Goal: Task Accomplishment & Management: Manage account settings

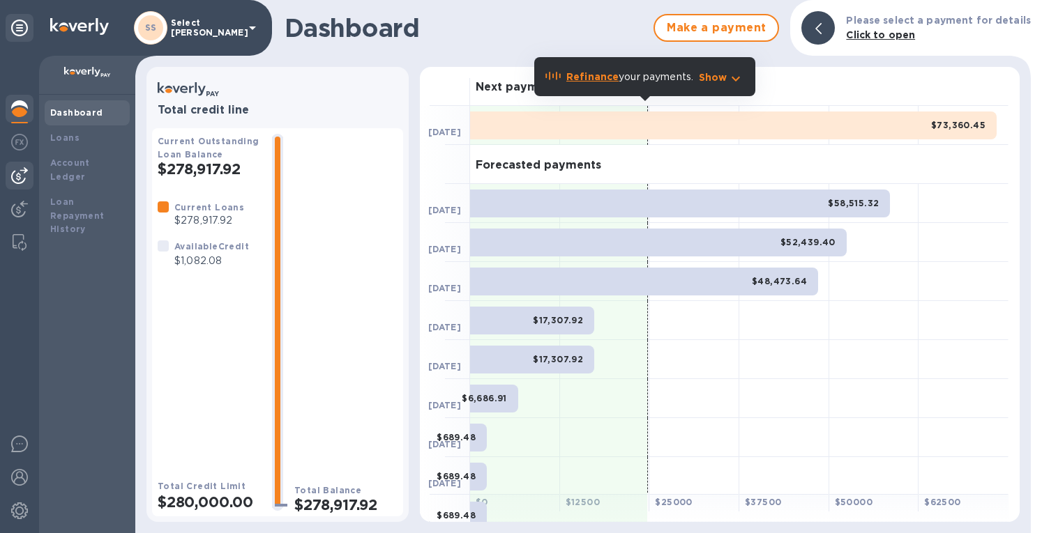
click at [19, 174] on img at bounding box center [19, 175] width 17 height 17
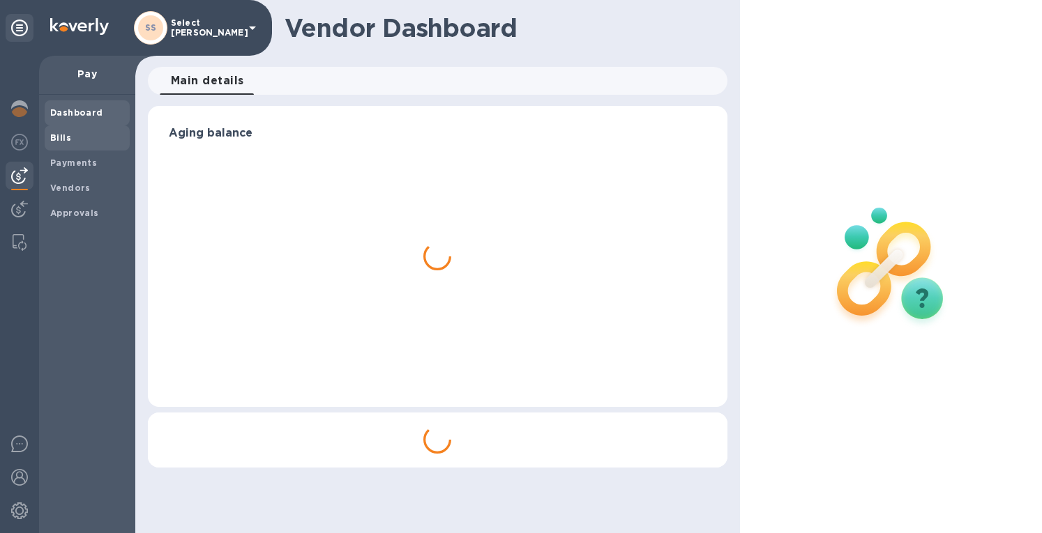
click at [68, 137] on b "Bills" at bounding box center [60, 137] width 21 height 10
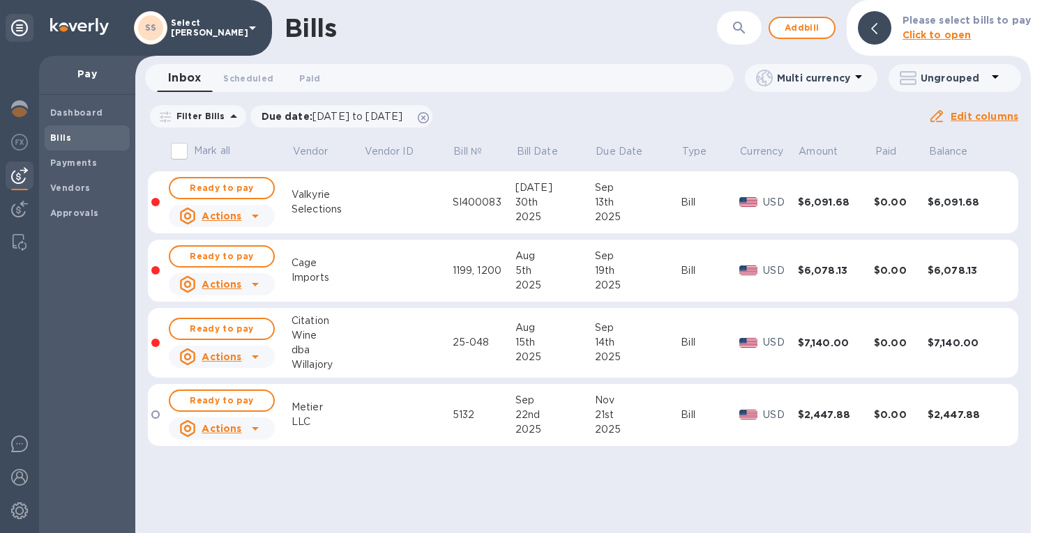
click at [770, 31] on div "Bills ​ Add bill Please select bills to pay Click to open" at bounding box center [582, 28] width 895 height 56
click at [811, 27] on span "Add bill" at bounding box center [802, 28] width 42 height 17
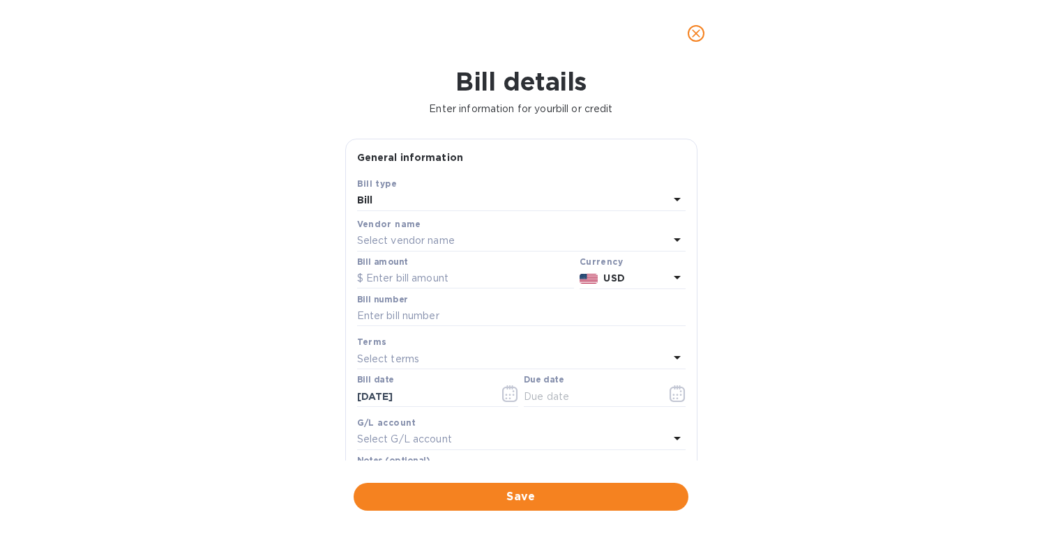
click at [420, 241] on p "Select vendor name" at bounding box center [406, 241] width 98 height 15
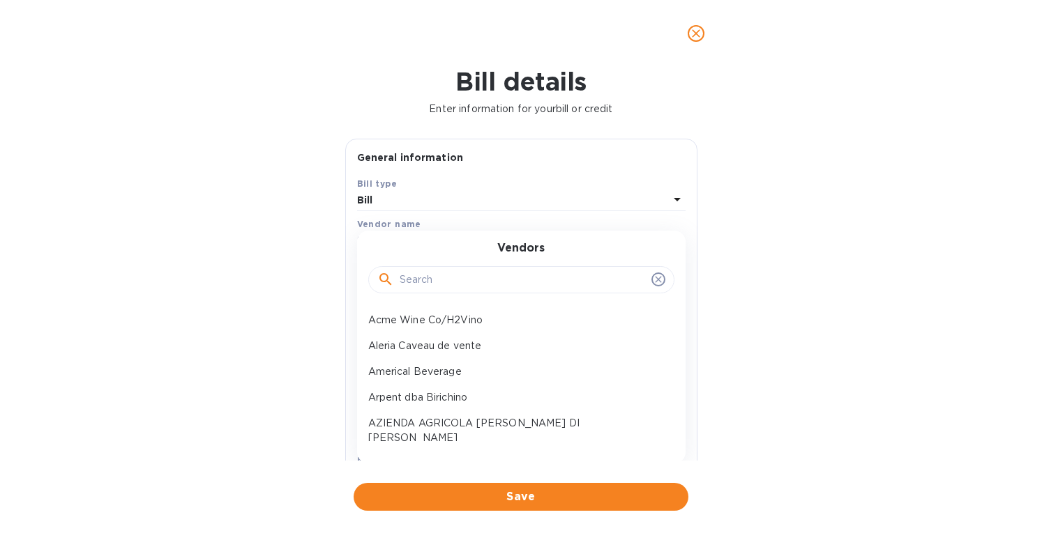
click at [416, 287] on input "text" at bounding box center [523, 280] width 246 height 21
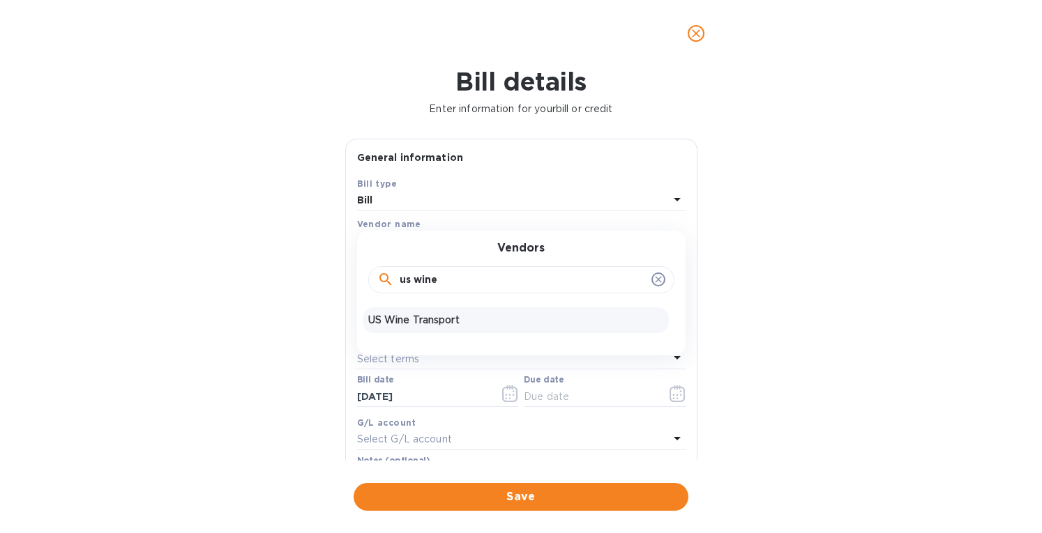
type input "us wine"
click at [448, 312] on div "US Wine Transport" at bounding box center [516, 321] width 306 height 26
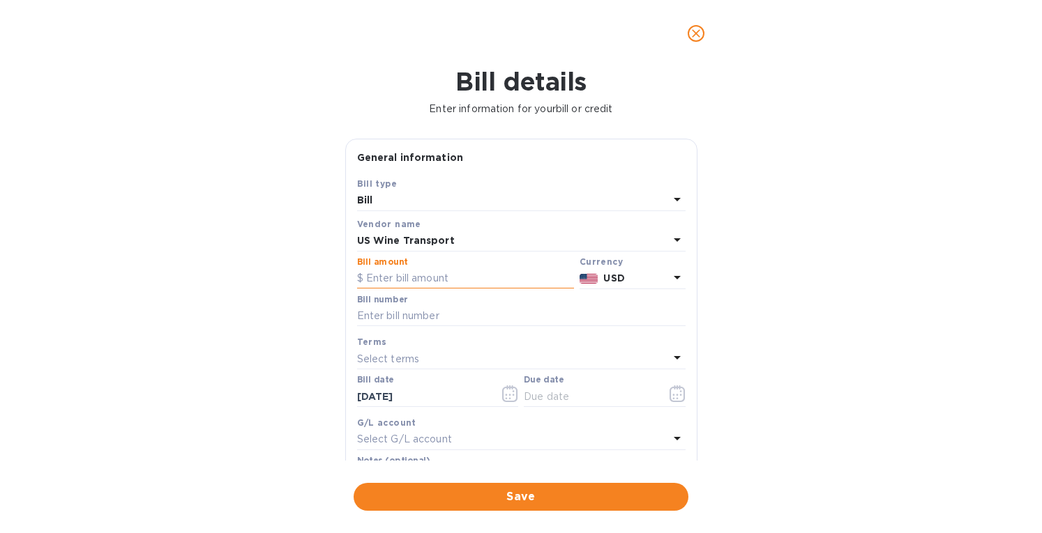
click at [418, 278] on input "text" at bounding box center [465, 278] width 217 height 21
type input "5,734.92"
drag, startPoint x: 407, startPoint y: 319, endPoint x: 625, endPoint y: 52, distance: 344.4
click at [407, 319] on input "text" at bounding box center [521, 316] width 328 height 21
type input "M33877, 121303"
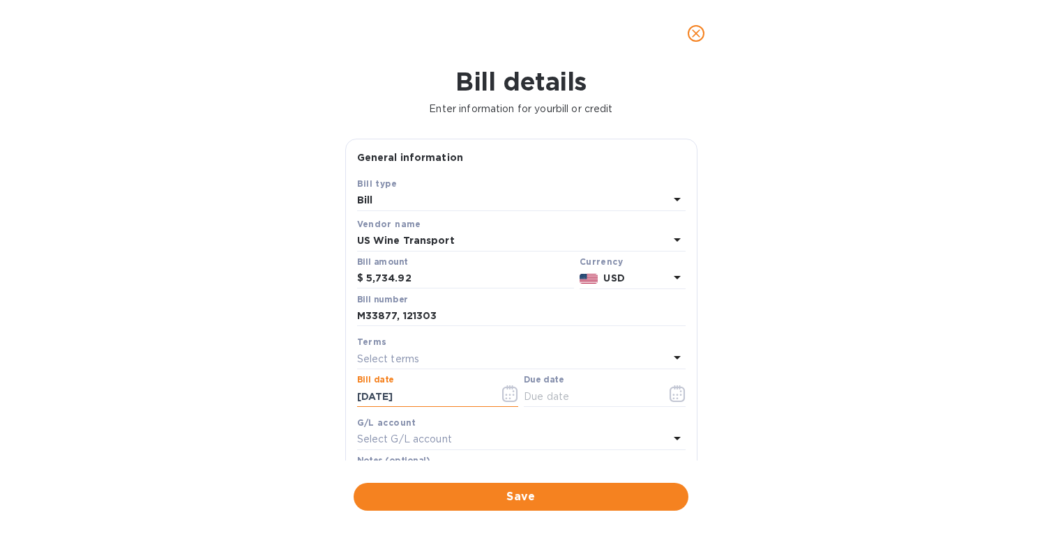
drag, startPoint x: 438, startPoint y: 395, endPoint x: 307, endPoint y: 415, distance: 132.5
click at [307, 415] on div "Bill details Enter information for your bill or credit General information Save…" at bounding box center [521, 300] width 1042 height 467
type input "[DATE]"
click at [379, 352] on p "Select terms" at bounding box center [388, 359] width 63 height 15
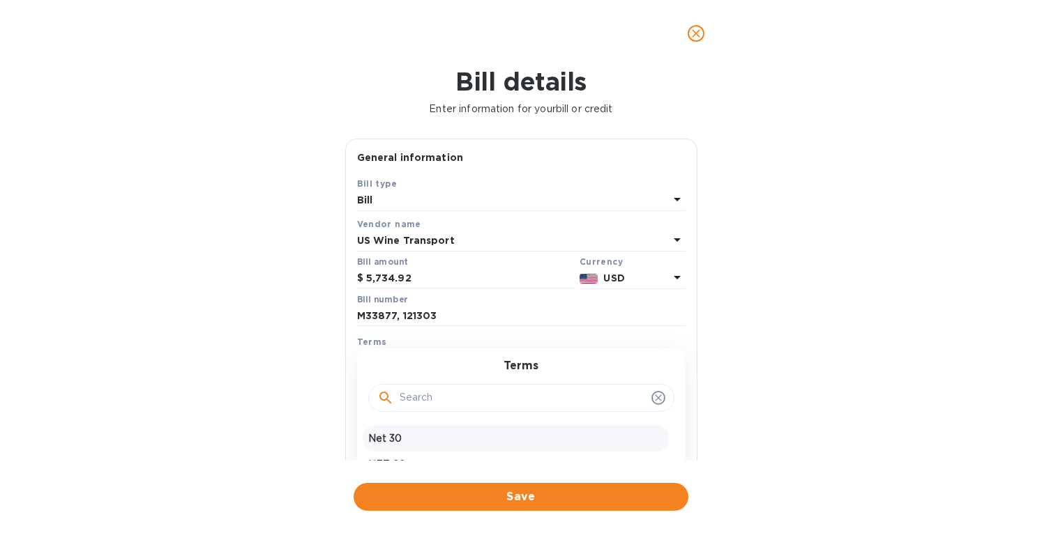
click at [384, 434] on p "Net 30" at bounding box center [515, 439] width 295 height 15
type input "[DATE]"
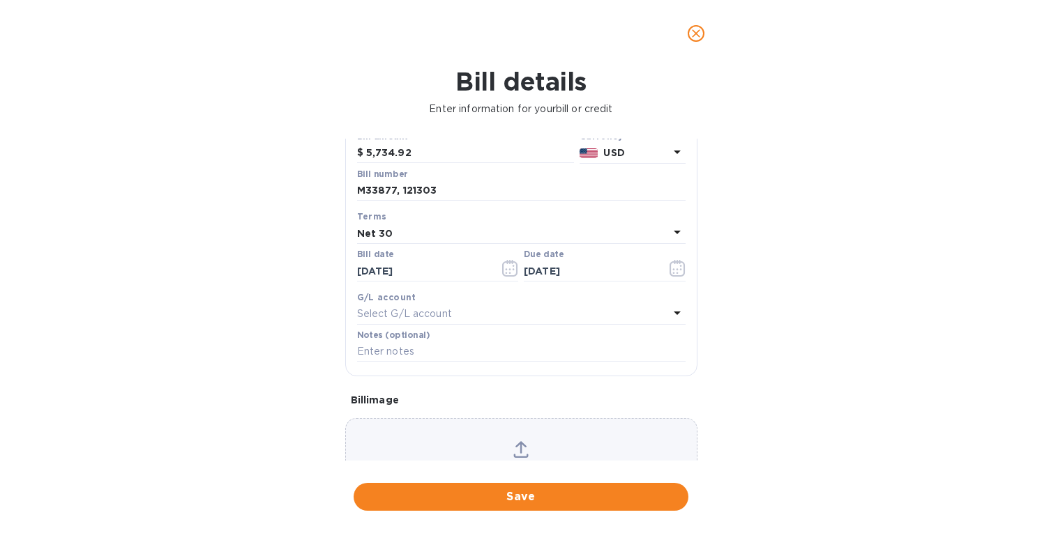
scroll to position [139, 0]
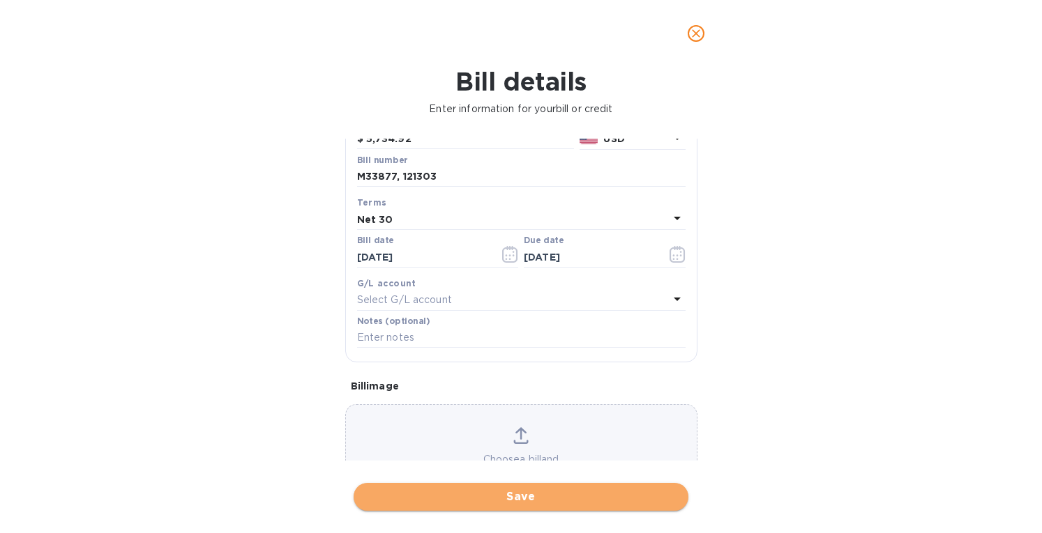
click at [458, 492] on span "Save" at bounding box center [521, 497] width 312 height 17
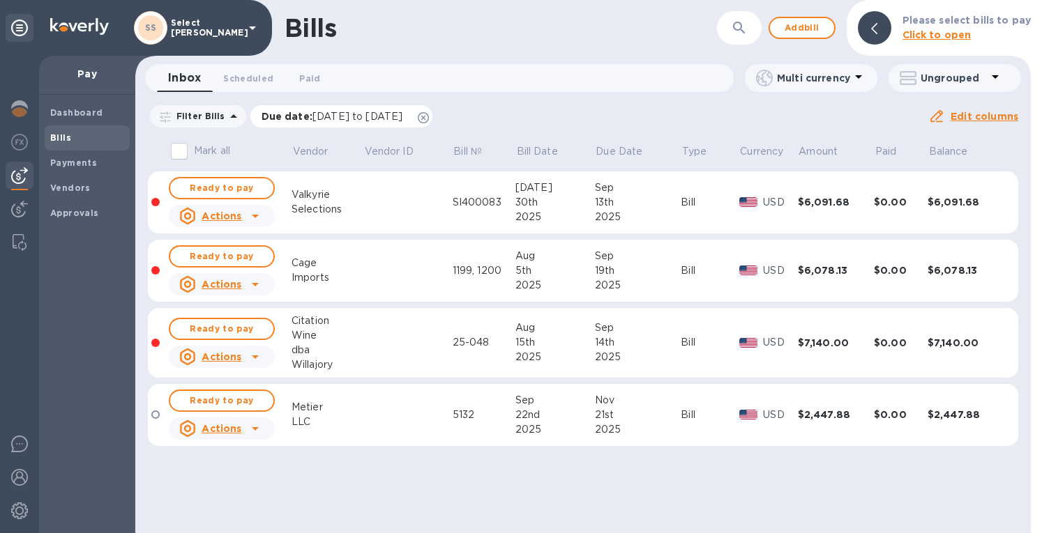
click at [429, 115] on icon at bounding box center [423, 117] width 11 height 11
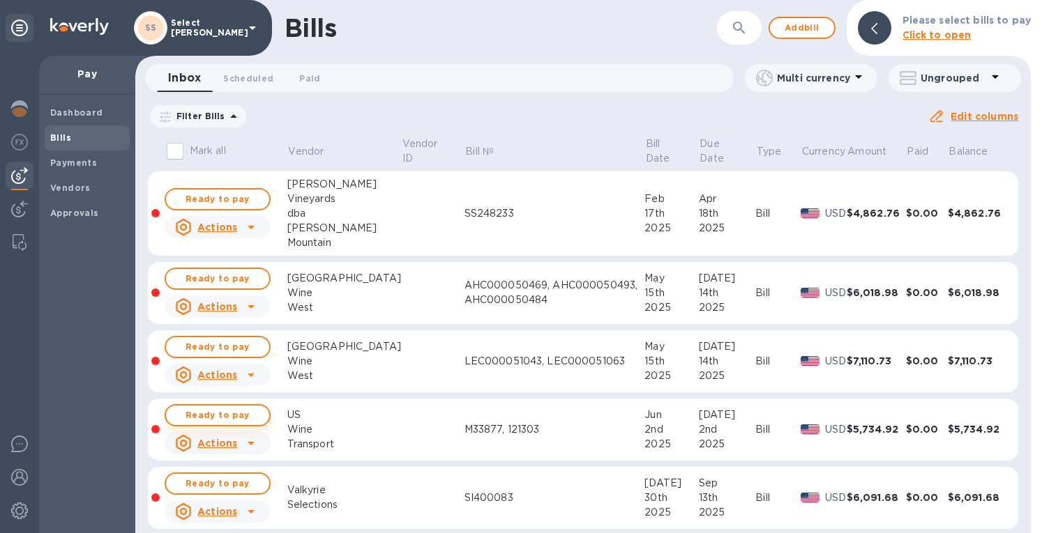
click at [213, 414] on span "Ready to pay" at bounding box center [217, 415] width 81 height 17
click at [233, 415] on span "Ready to pay" at bounding box center [217, 415] width 81 height 17
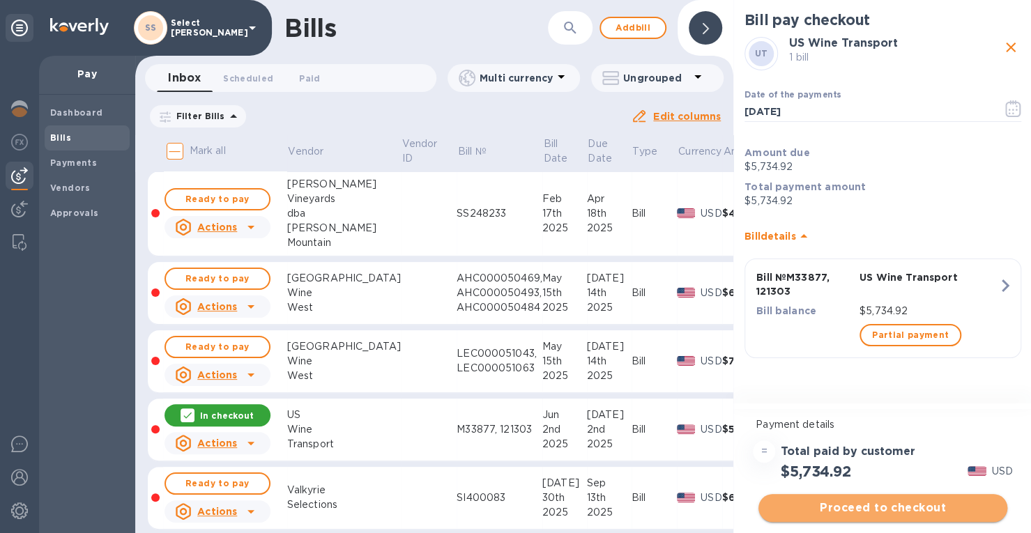
click at [854, 507] on span "Proceed to checkout" at bounding box center [883, 508] width 227 height 17
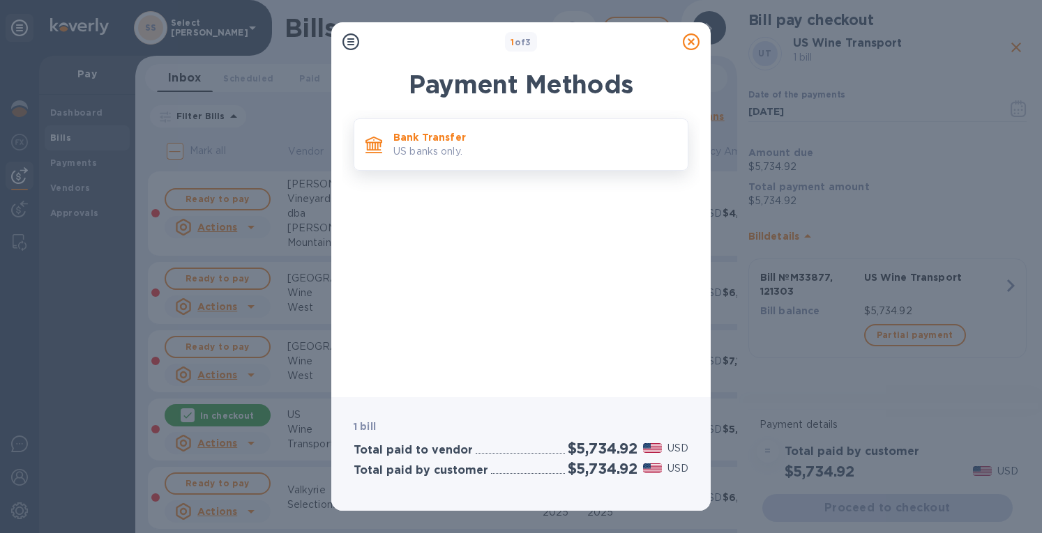
click at [498, 129] on div "Bank Transfer US banks only." at bounding box center [535, 145] width 294 height 40
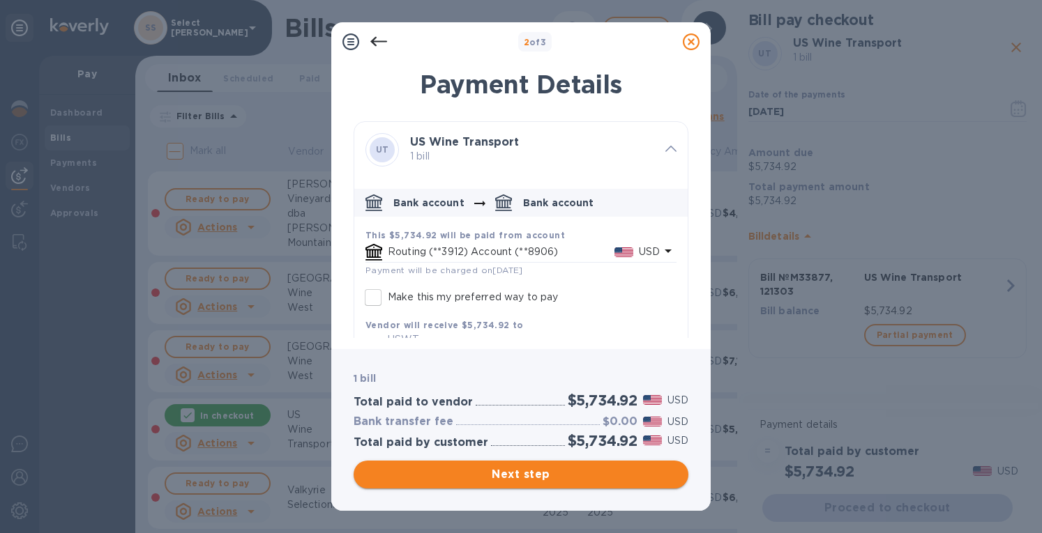
click at [520, 476] on span "Next step" at bounding box center [521, 475] width 312 height 17
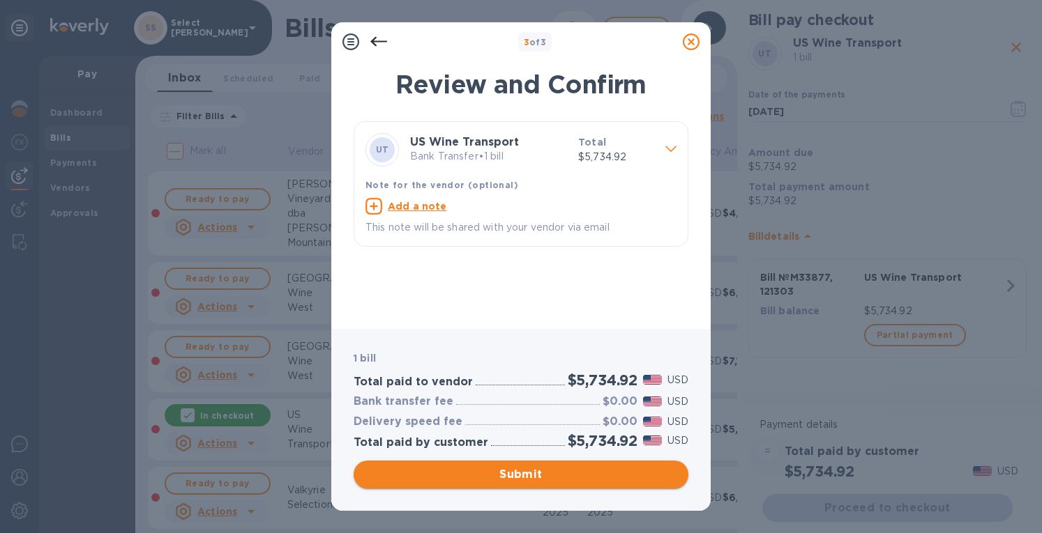
click at [537, 473] on span "Submit" at bounding box center [521, 475] width 312 height 17
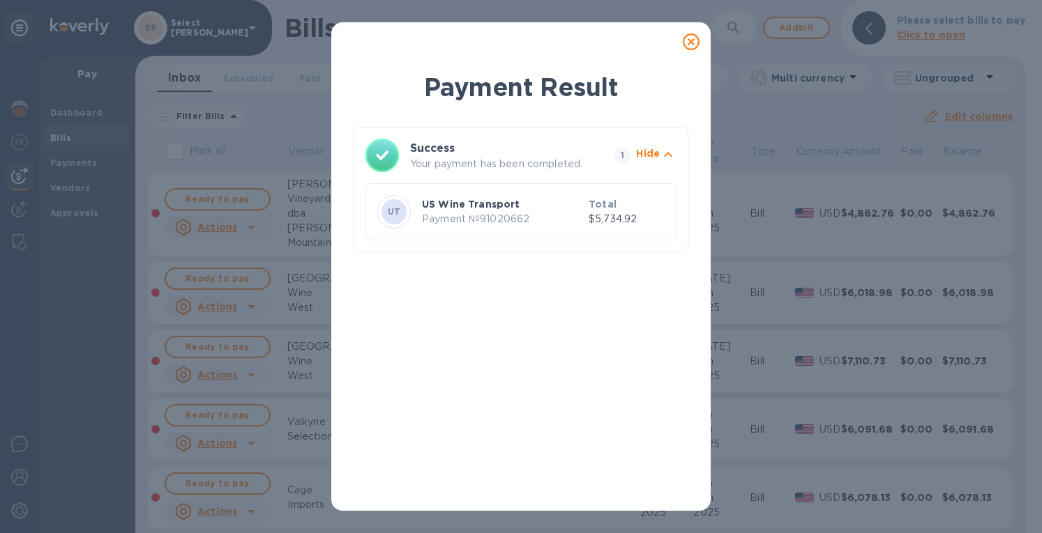
drag, startPoint x: 691, startPoint y: 40, endPoint x: 755, endPoint y: 36, distance: 63.6
click at [695, 40] on icon at bounding box center [691, 41] width 17 height 17
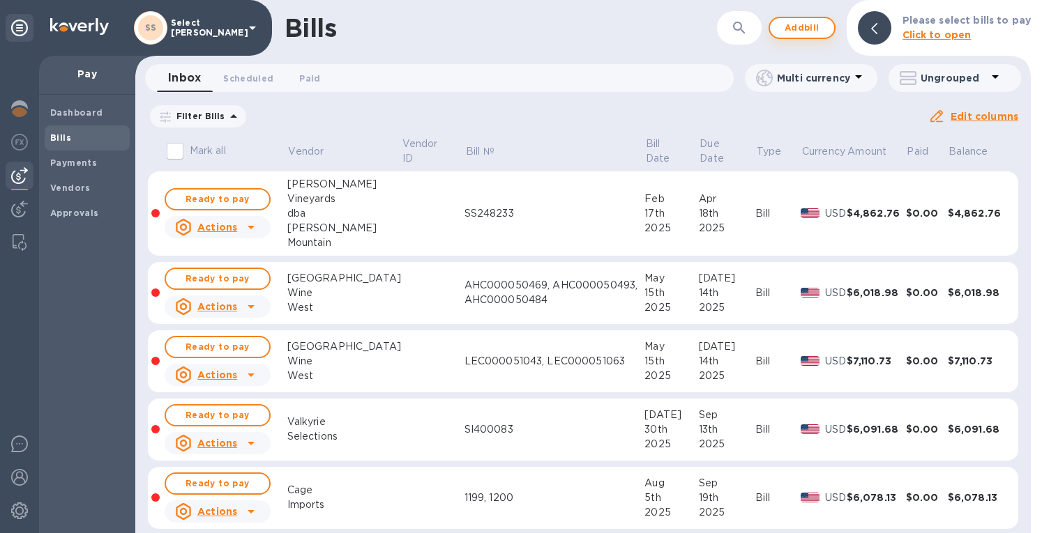
click at [789, 24] on span "Add bill" at bounding box center [802, 28] width 42 height 17
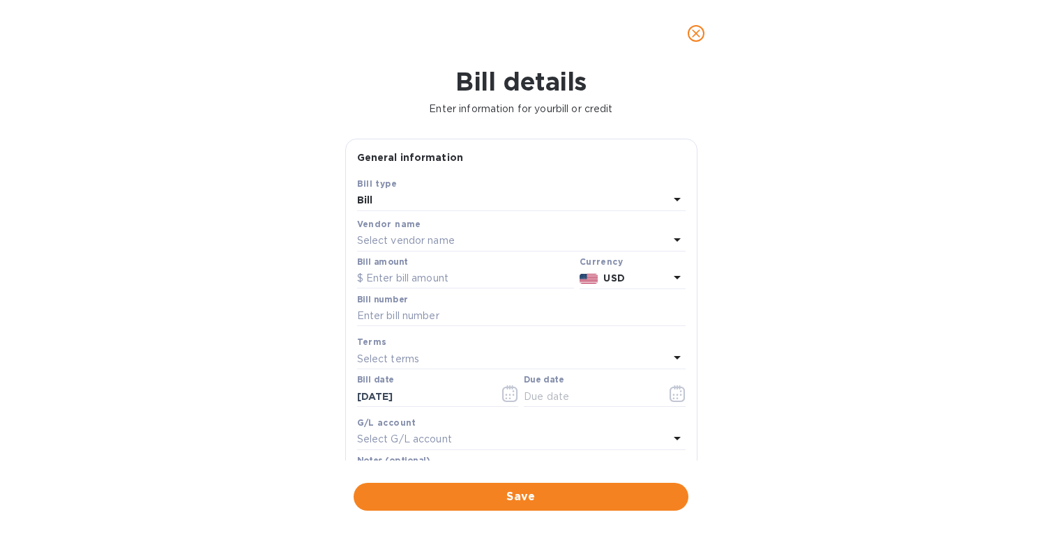
click at [400, 239] on p "Select vendor name" at bounding box center [406, 241] width 98 height 15
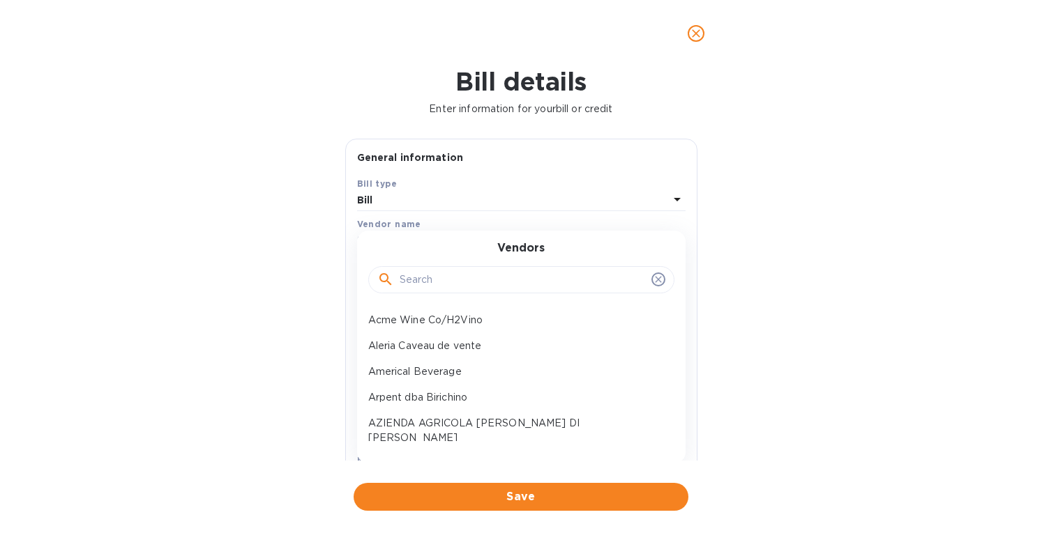
click at [423, 286] on input "text" at bounding box center [523, 280] width 246 height 21
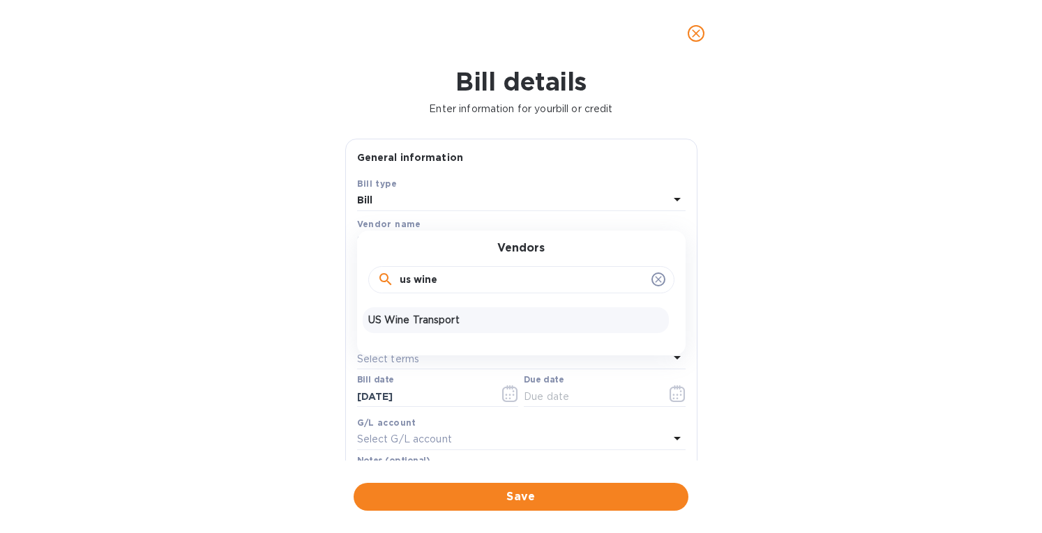
type input "us wine"
click at [425, 319] on p "US Wine Transport" at bounding box center [515, 320] width 295 height 15
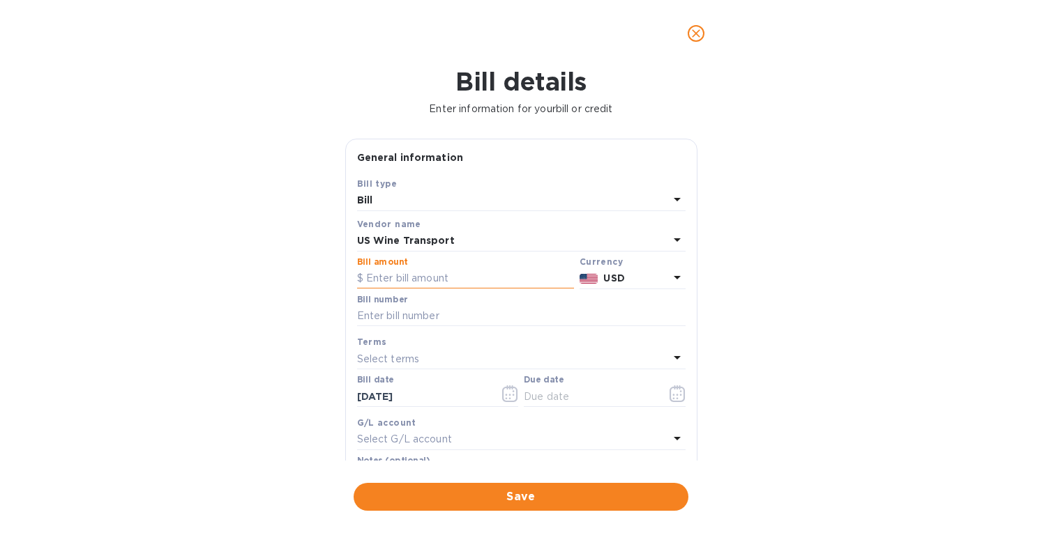
click at [389, 273] on input "text" at bounding box center [465, 278] width 217 height 21
paste input "11,505.81"
type input "11,505.81"
click at [384, 312] on input "text" at bounding box center [521, 316] width 328 height 21
paste input "M33878-INTL 121458 M33960"
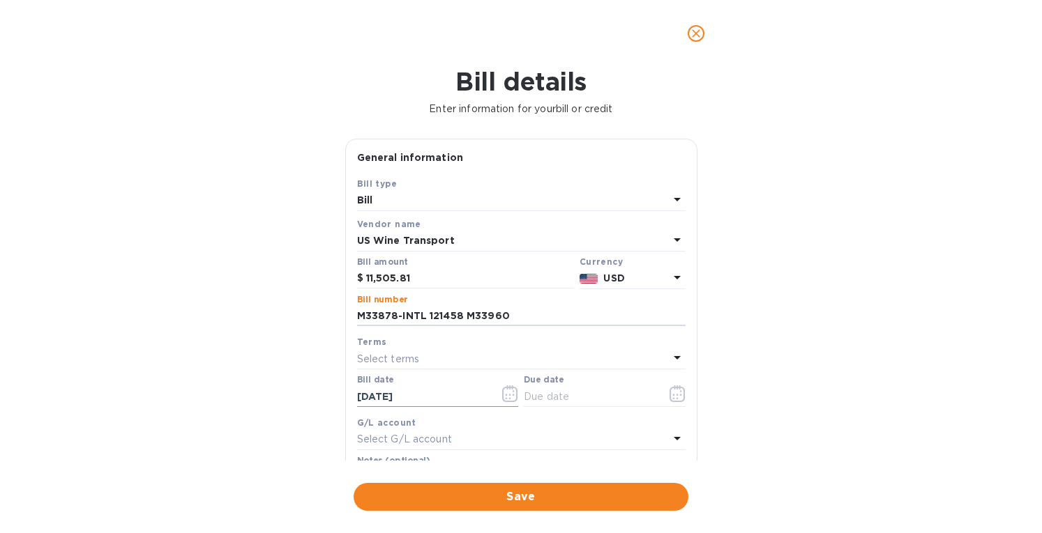
type input "M33878-INTL 121458 M33960"
drag, startPoint x: 431, startPoint y: 389, endPoint x: 347, endPoint y: 414, distance: 87.8
click at [347, 414] on div "Save Bill type Bill Vendor name US Wine Transport Bill amount $ 11,505.81 Curre…" at bounding box center [521, 338] width 351 height 325
type input "[DATE]"
click at [378, 356] on p "Select terms" at bounding box center [388, 359] width 63 height 15
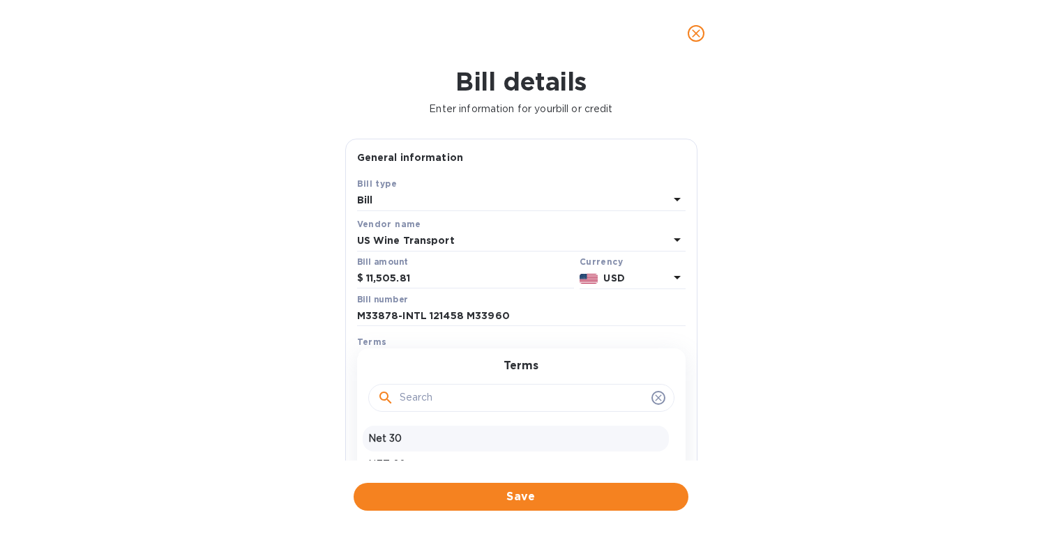
click at [385, 427] on div "Net 30" at bounding box center [516, 439] width 306 height 26
type input "[DATE]"
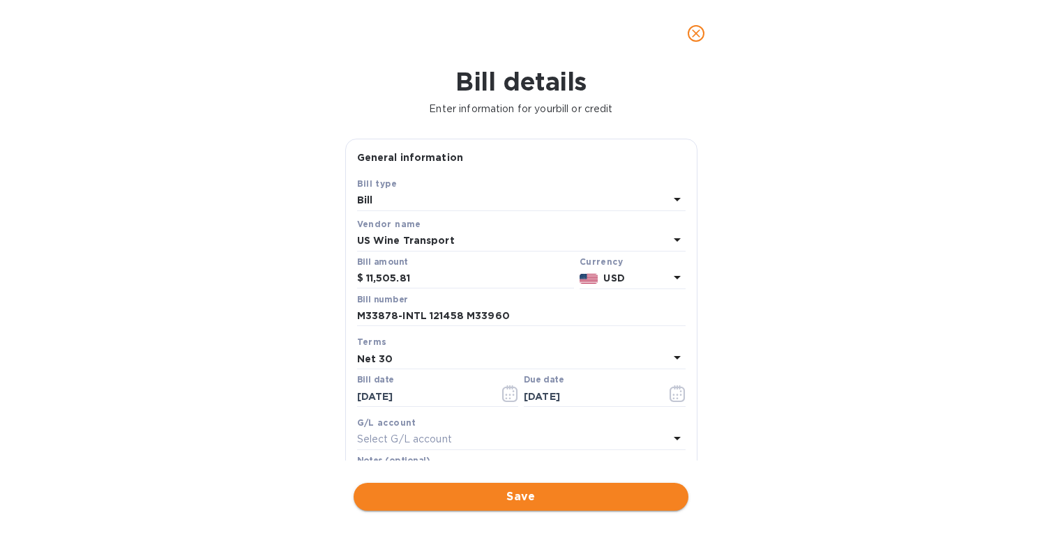
click at [405, 493] on span "Save" at bounding box center [521, 497] width 312 height 17
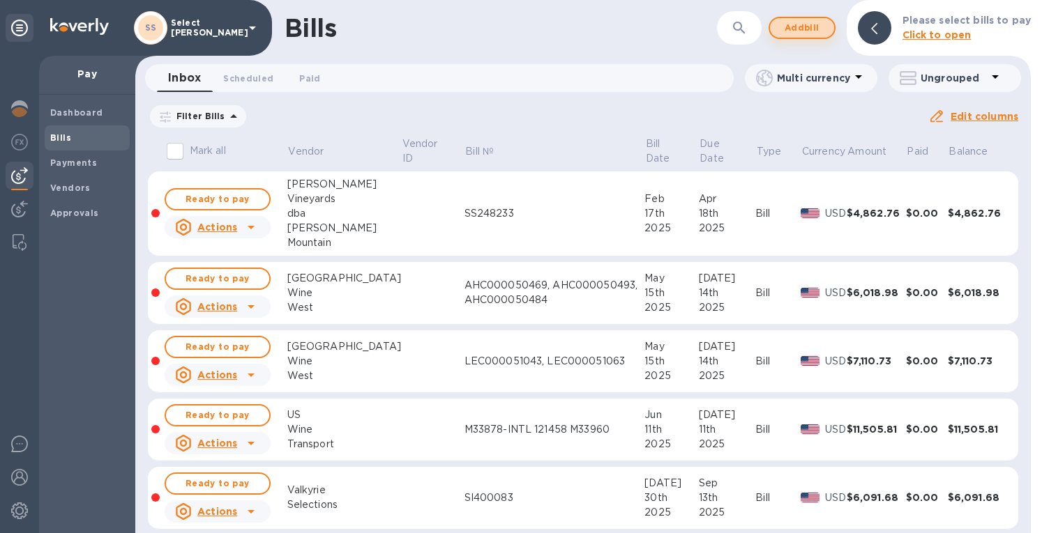
click at [795, 31] on span "Add bill" at bounding box center [802, 28] width 42 height 17
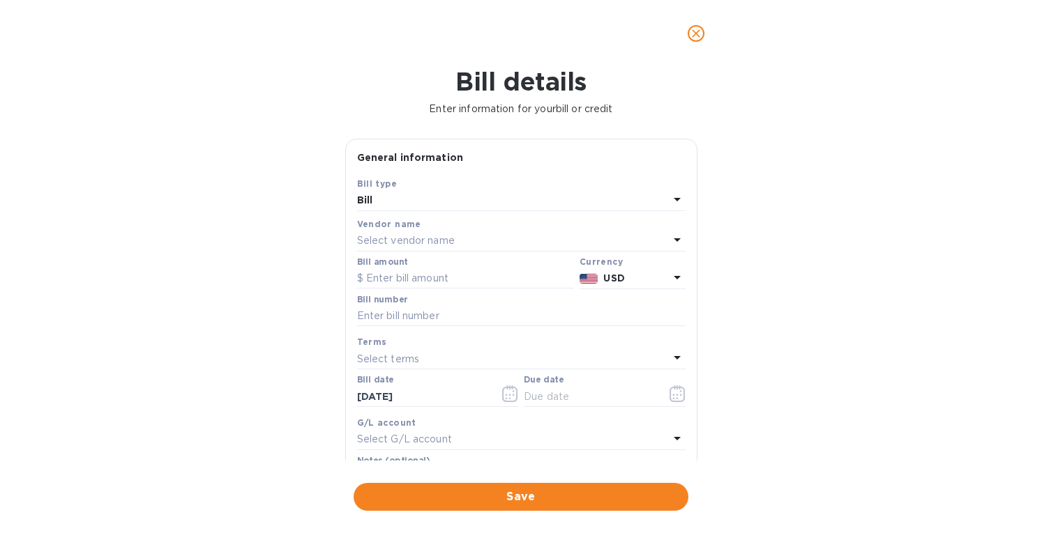
drag, startPoint x: 419, startPoint y: 231, endPoint x: 415, endPoint y: 242, distance: 11.9
click at [418, 231] on div "Vendor name" at bounding box center [521, 224] width 328 height 15
click at [417, 238] on p "Select vendor name" at bounding box center [406, 241] width 98 height 15
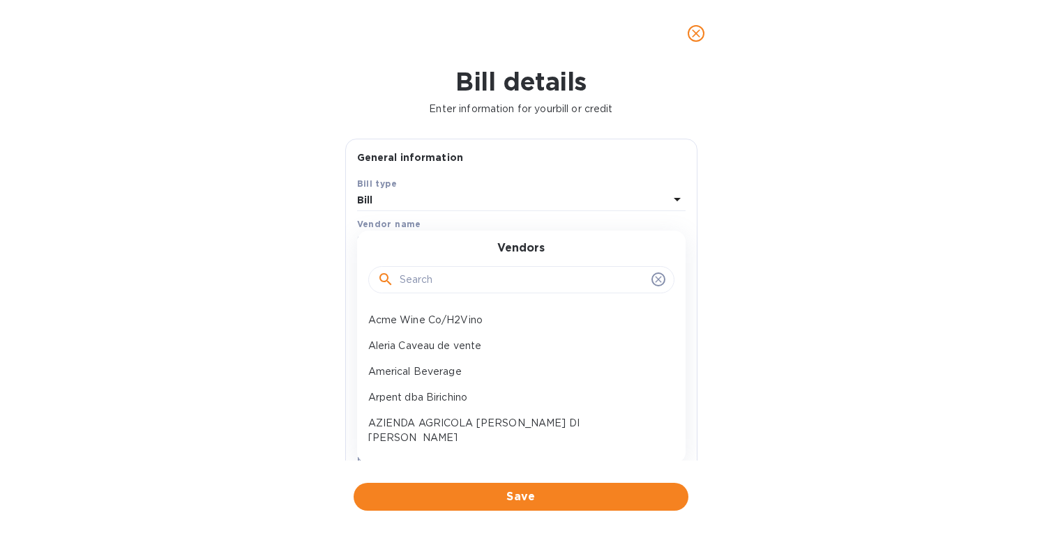
click at [416, 277] on input "text" at bounding box center [523, 280] width 246 height 21
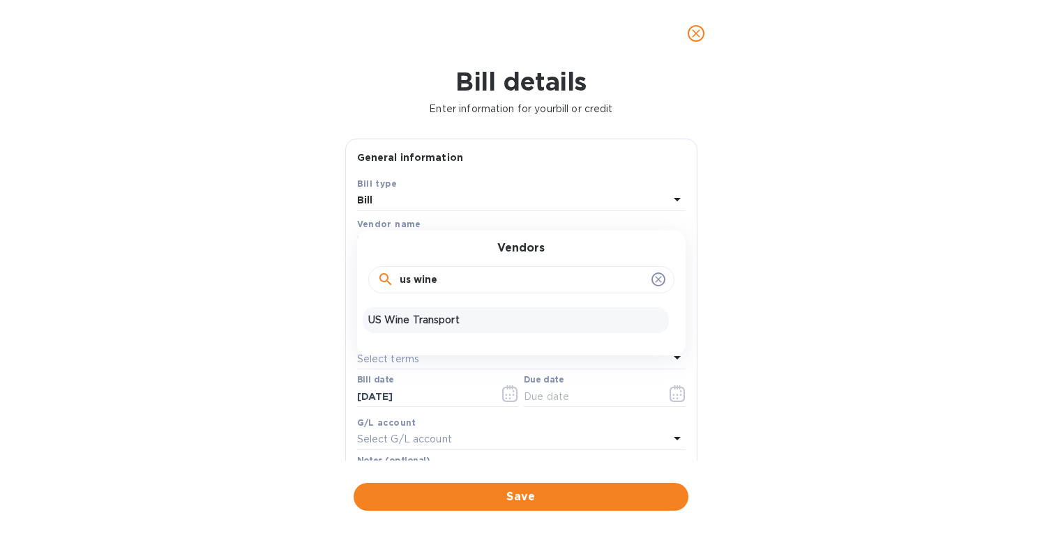
type input "us wine"
click at [423, 320] on p "US Wine Transport" at bounding box center [515, 320] width 295 height 15
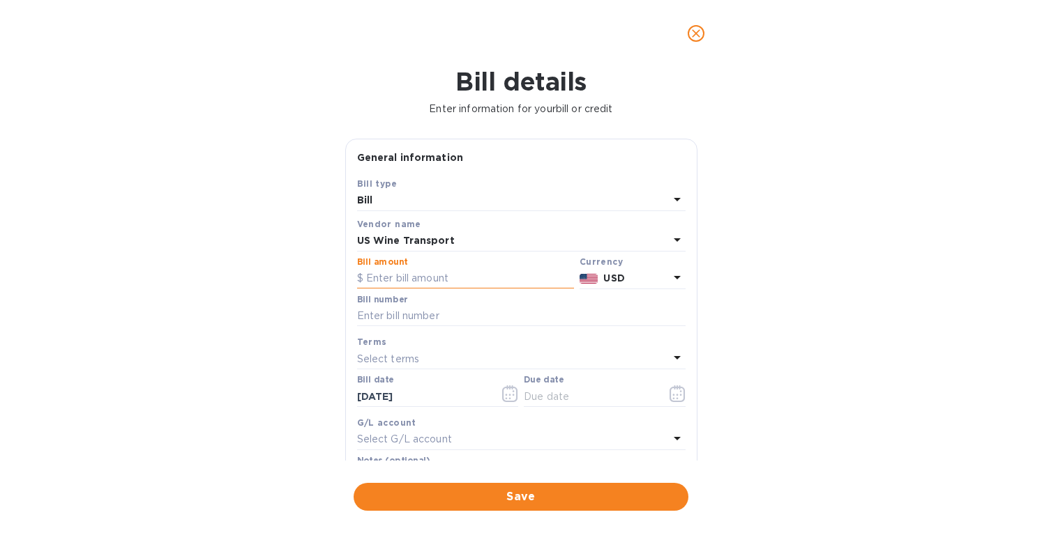
click at [420, 273] on input "text" at bounding box center [465, 278] width 217 height 21
paste input "12,827.26"
type input "12,827.26"
click at [412, 317] on input "text" at bounding box center [521, 316] width 328 height 21
paste input "M34069 M34068-INTL M34067-INTL M34066-INTL"
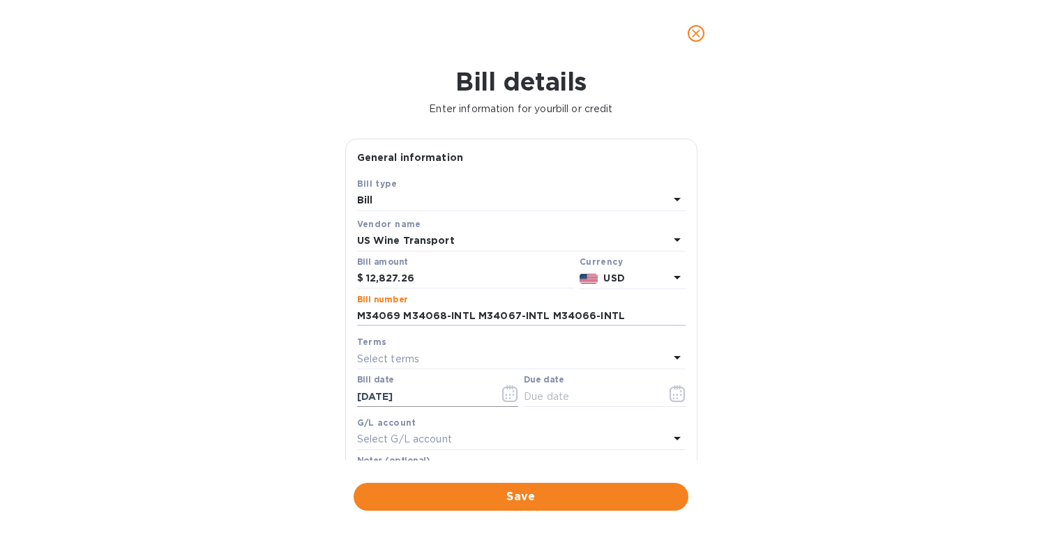
type input "M34069 M34068-INTL M34067-INTL M34066-INTL"
drag, startPoint x: 432, startPoint y: 391, endPoint x: 346, endPoint y: 385, distance: 86.7
click at [346, 384] on div "Save Bill type Bill Vendor name US Wine Transport Bill amount $ 12,827.26 Curre…" at bounding box center [521, 338] width 351 height 325
type input "[DATE]"
click at [412, 363] on p "Select terms" at bounding box center [388, 359] width 63 height 15
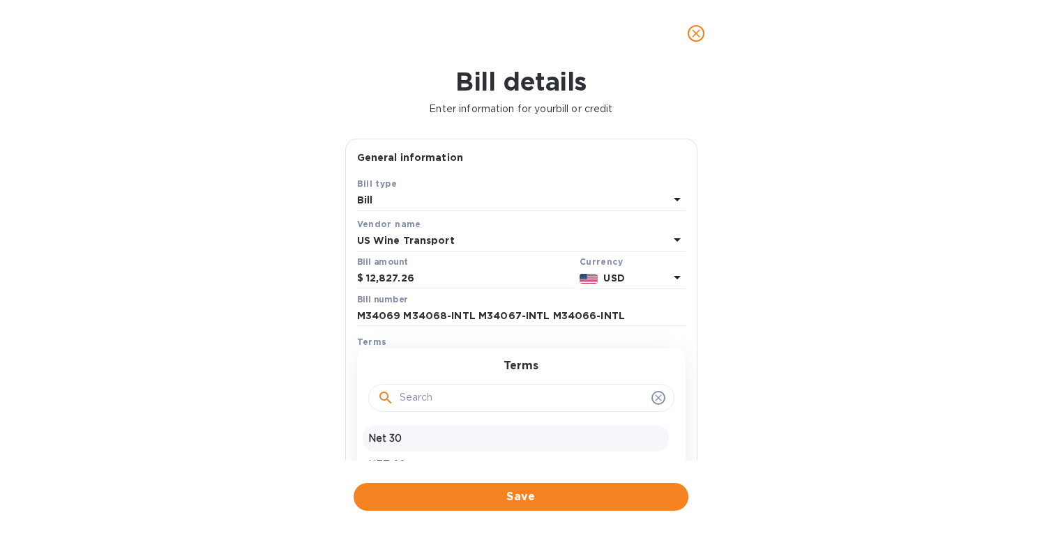
click at [394, 439] on p "Net 30" at bounding box center [515, 439] width 295 height 15
type input "[DATE]"
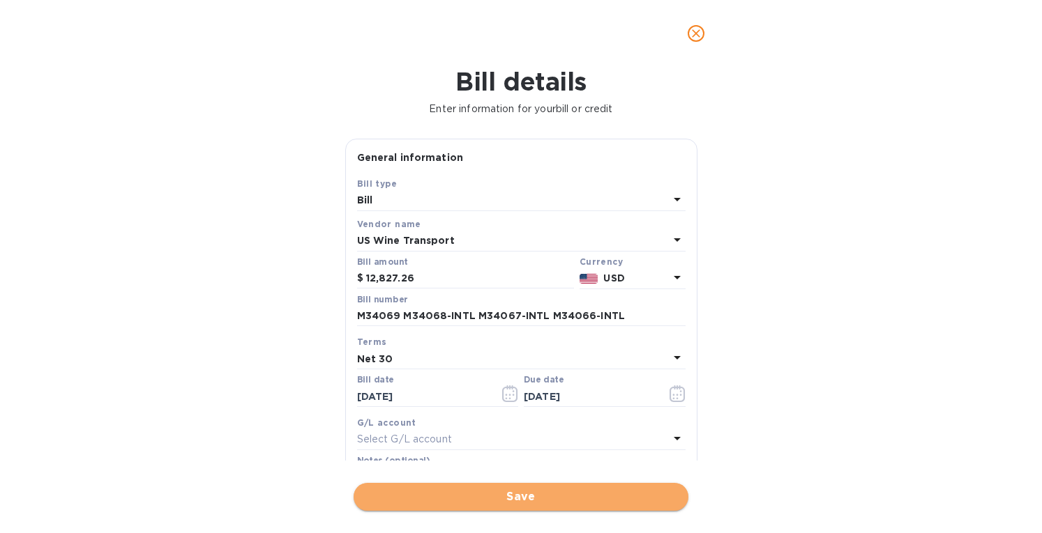
click at [446, 488] on button "Save" at bounding box center [521, 497] width 335 height 28
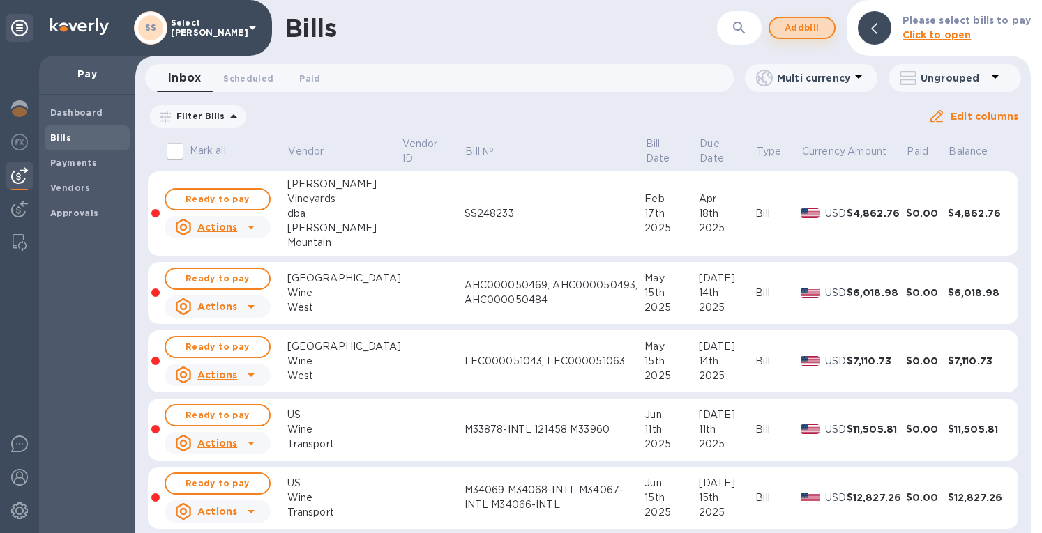
click at [798, 24] on span "Add bill" at bounding box center [802, 28] width 42 height 17
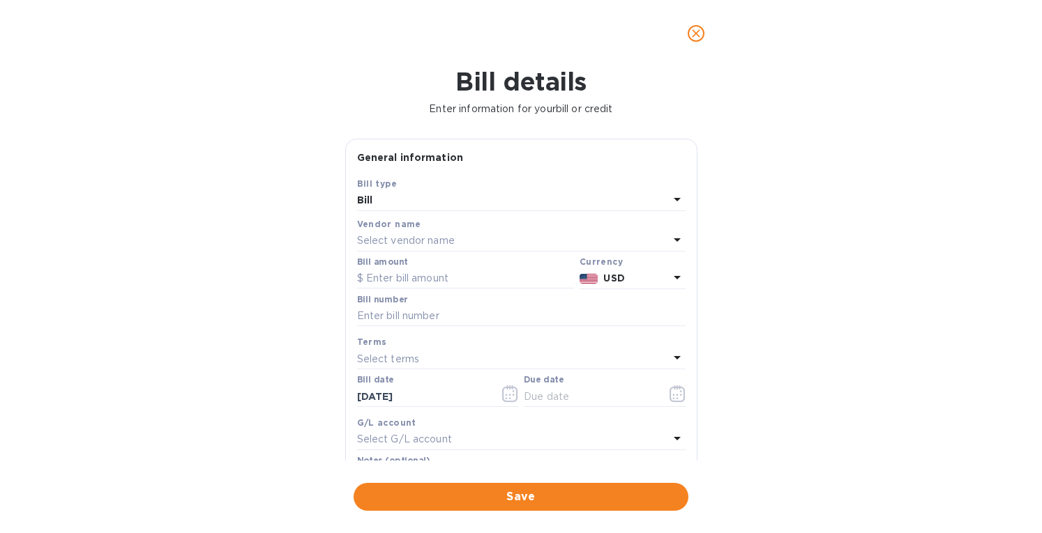
click at [386, 241] on p "Select vendor name" at bounding box center [406, 241] width 98 height 15
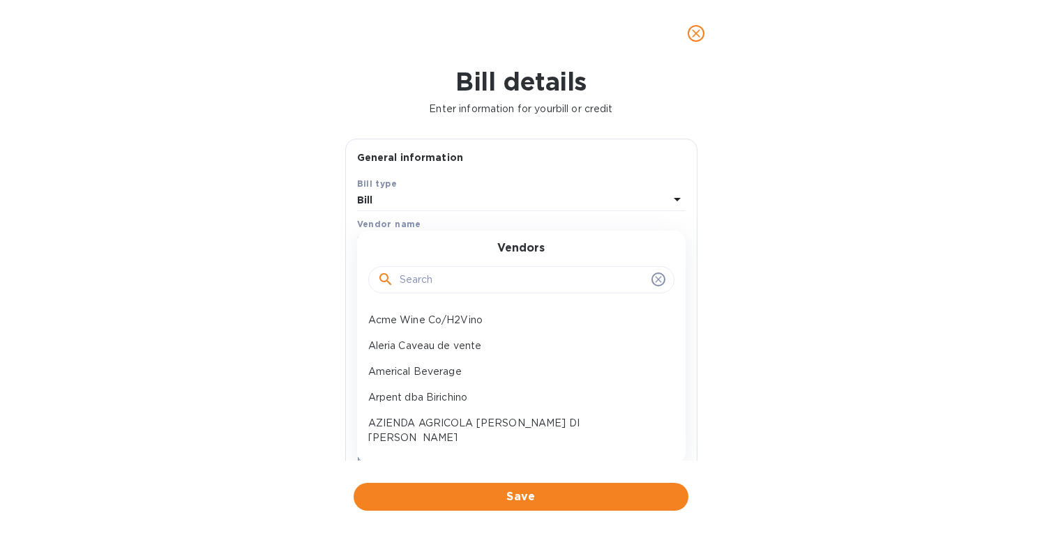
click at [402, 277] on input "text" at bounding box center [523, 280] width 246 height 21
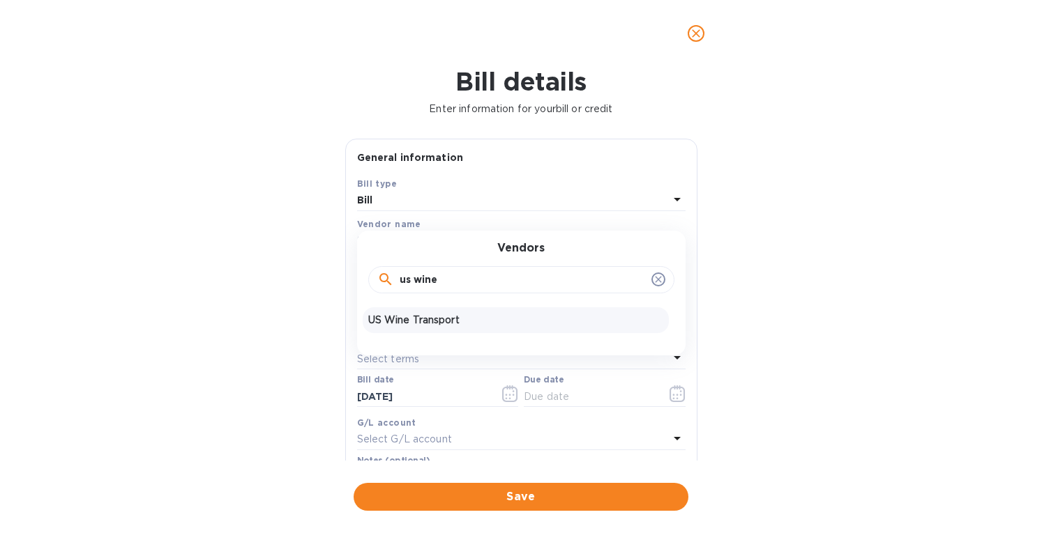
type input "us wine"
click at [416, 326] on p "US Wine Transport" at bounding box center [515, 320] width 295 height 15
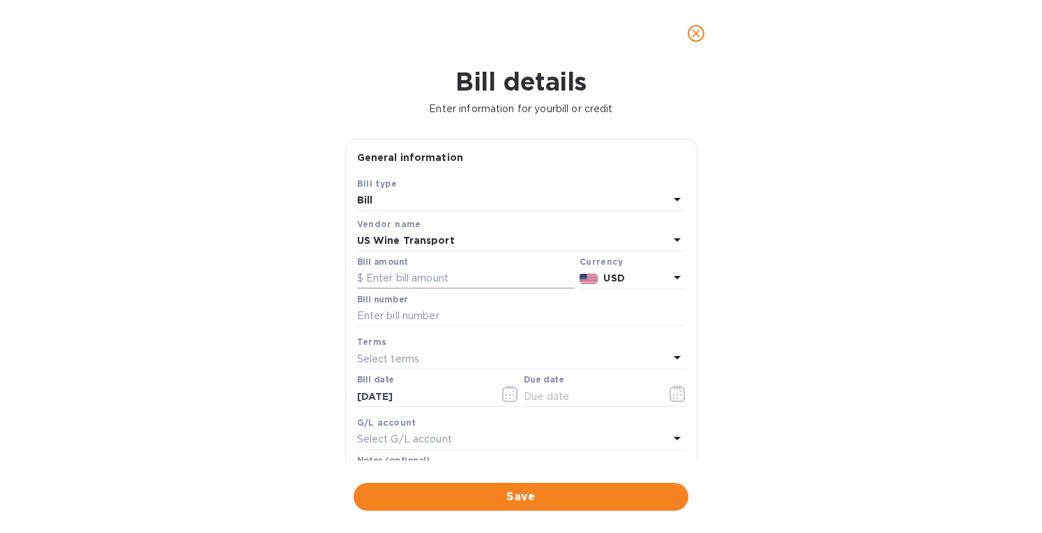
click at [393, 274] on input "text" at bounding box center [465, 278] width 217 height 21
paste input "14,282.01"
type input "14,282.01"
drag, startPoint x: 379, startPoint y: 315, endPoint x: 417, endPoint y: 325, distance: 39.1
click at [381, 315] on input "text" at bounding box center [521, 316] width 328 height 21
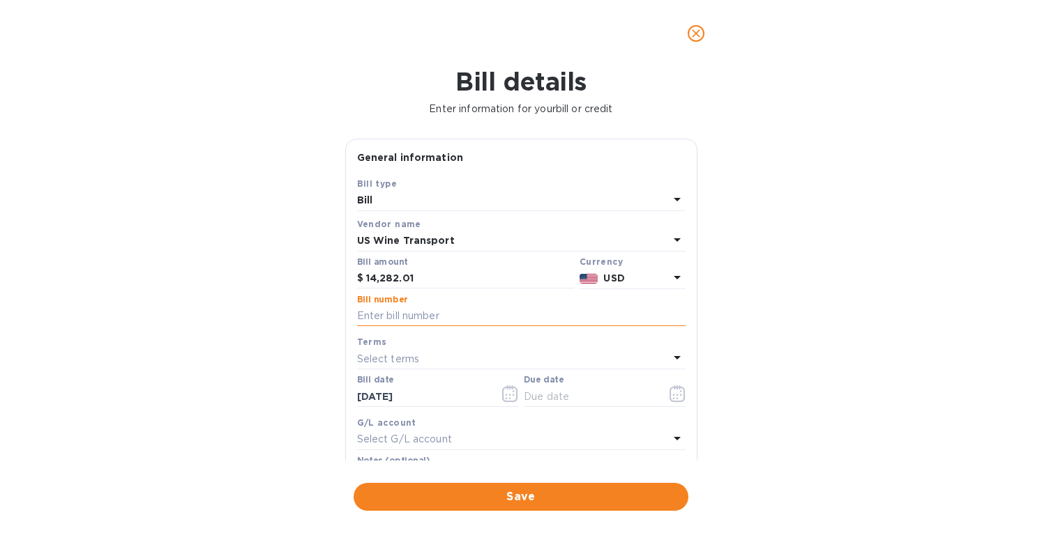
click at [423, 317] on input "text" at bounding box center [521, 316] width 328 height 21
paste input "121591 M34142-INTL M34141 121743 M34225-INTL M34224 121879"
type input "121591 M34142-INTL M34141 121743 M34225-INTL M34224 121879"
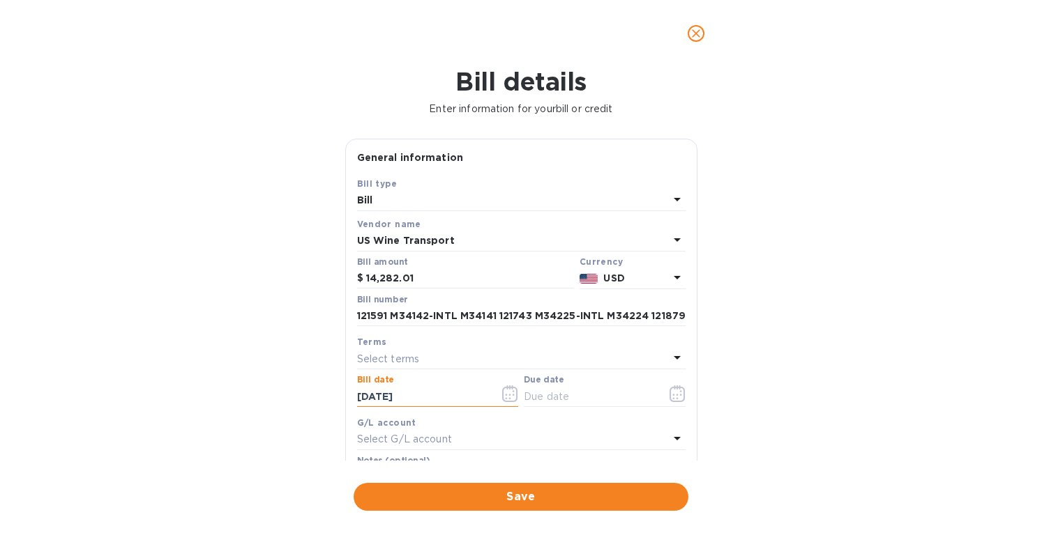
drag, startPoint x: 440, startPoint y: 401, endPoint x: 349, endPoint y: 407, distance: 91.5
click at [349, 407] on div "Save Bill type Bill Vendor name US Wine Transport Bill amount $ 14,282.01 Curre…" at bounding box center [521, 338] width 351 height 325
type input "[DATE]"
click at [384, 358] on p "Select terms" at bounding box center [388, 359] width 63 height 15
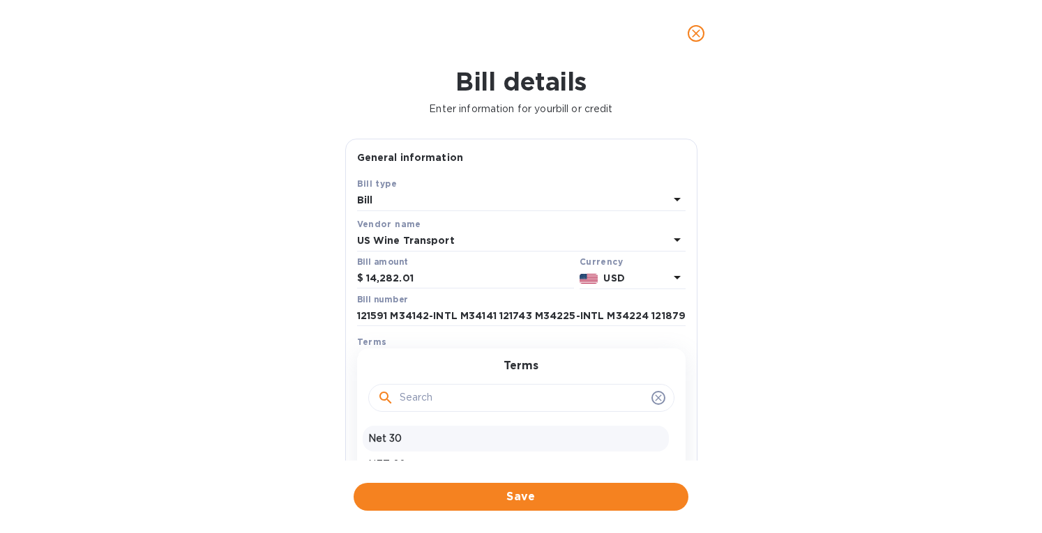
click at [384, 434] on p "Net 30" at bounding box center [515, 439] width 295 height 15
type input "[DATE]"
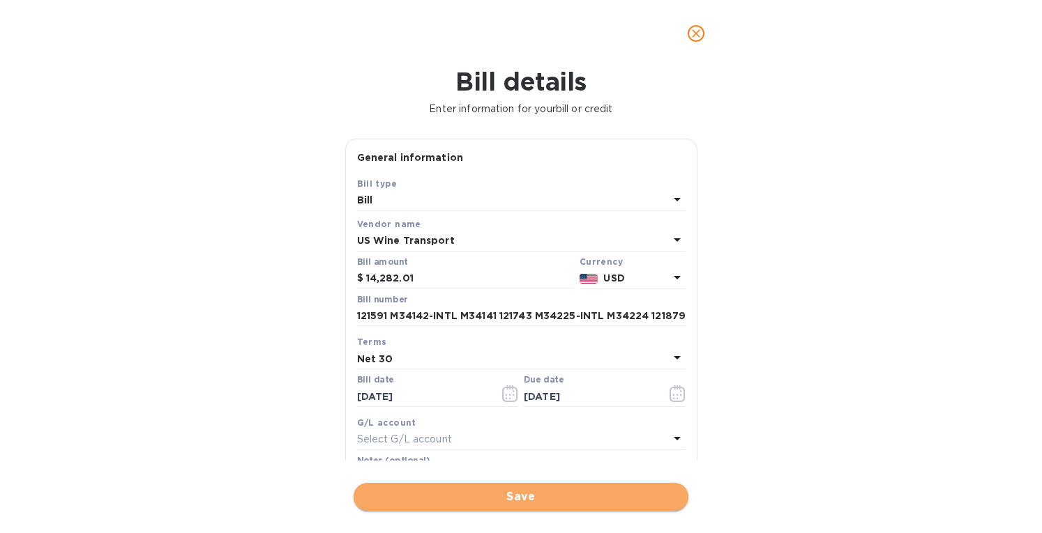
click at [419, 490] on span "Save" at bounding box center [521, 497] width 312 height 17
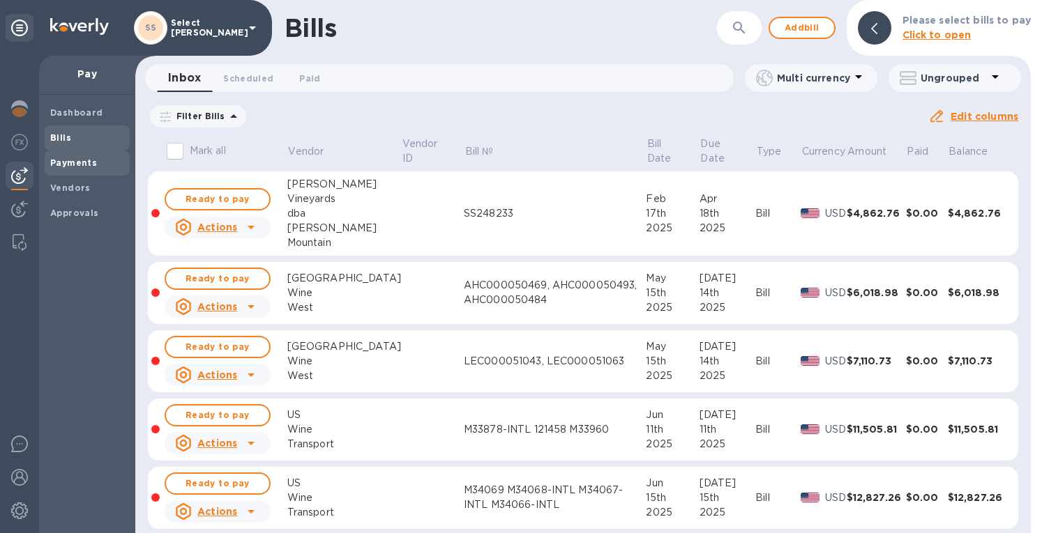
click at [56, 163] on b "Payments" at bounding box center [73, 163] width 47 height 10
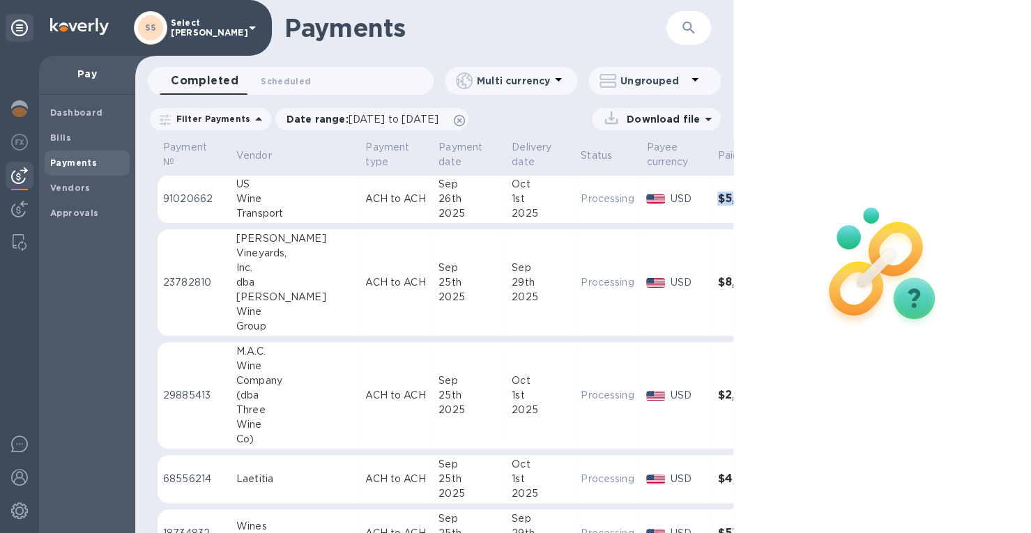
drag, startPoint x: 656, startPoint y: 199, endPoint x: 710, endPoint y: 208, distance: 54.5
click at [712, 208] on td "$5,734.92" at bounding box center [749, 199] width 75 height 49
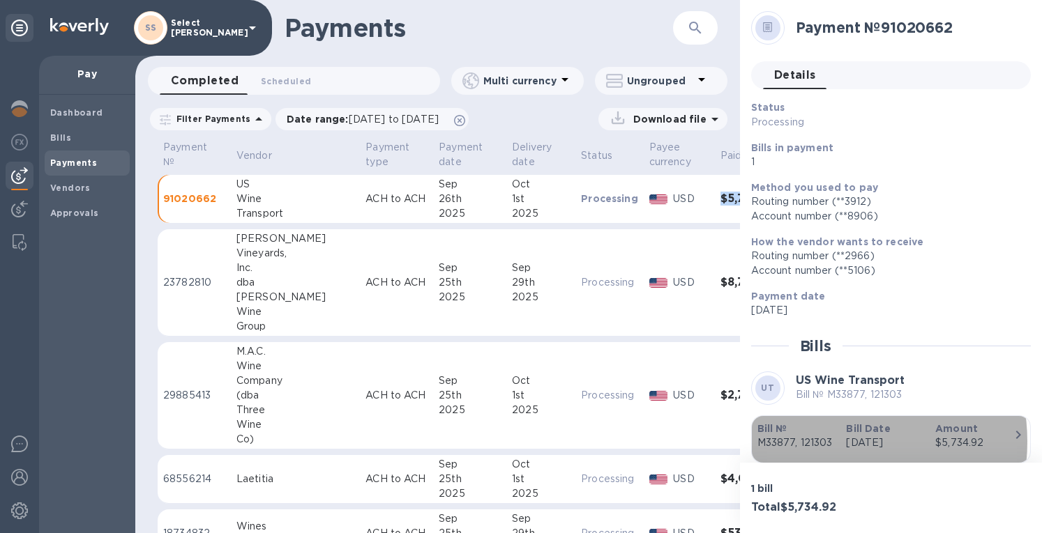
click at [828, 441] on p "M33877, 121303" at bounding box center [796, 443] width 78 height 15
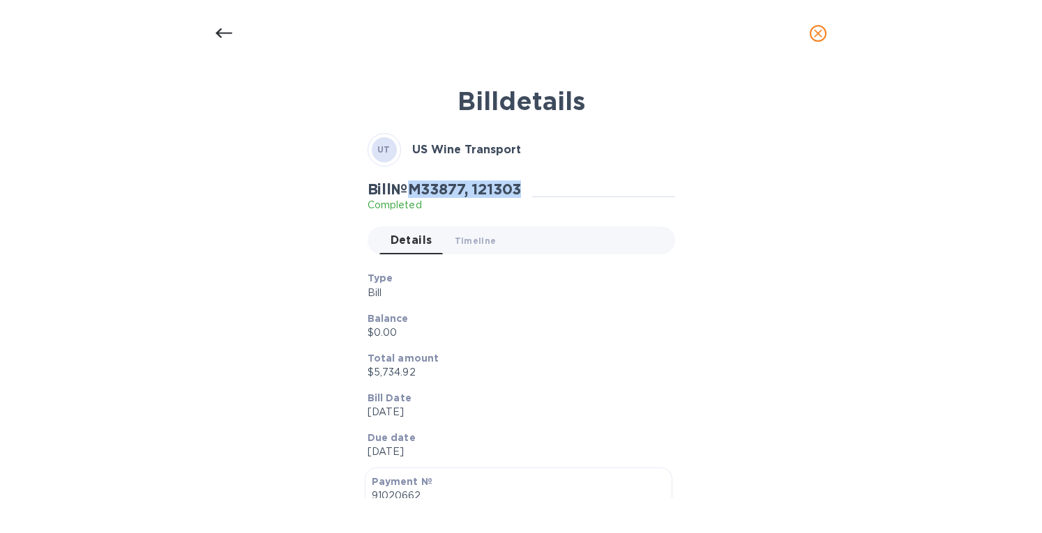
drag, startPoint x: 530, startPoint y: 192, endPoint x: 416, endPoint y: 188, distance: 114.4
click at [416, 188] on div "Bill № M33877, 121303 Completed" at bounding box center [450, 197] width 165 height 32
copy h2 "M33877, 121303"
click at [819, 34] on icon "close" at bounding box center [818, 33] width 8 height 8
